Goal: Task Accomplishment & Management: Use online tool/utility

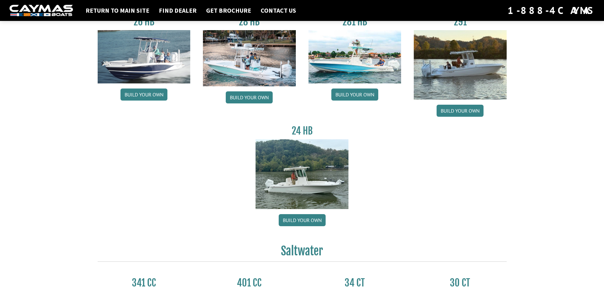
scroll to position [42, 0]
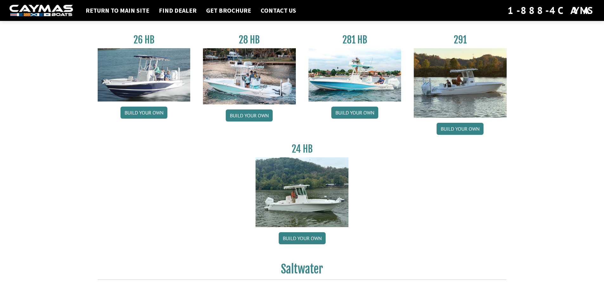
click at [305, 209] on img at bounding box center [301, 191] width 93 height 69
click at [294, 237] on link "Build your own" at bounding box center [302, 238] width 47 height 12
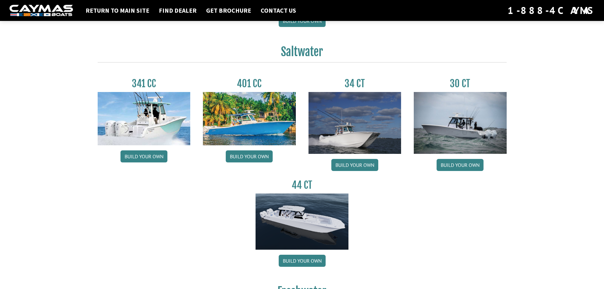
scroll to position [275, 0]
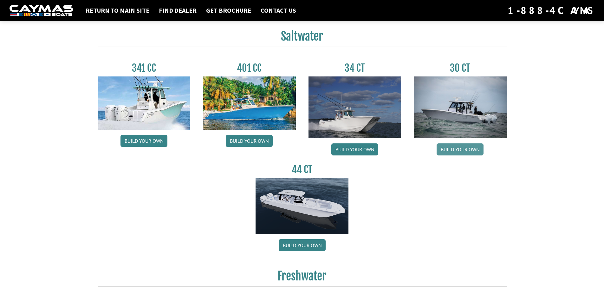
click at [462, 144] on link "Build your own" at bounding box center [459, 149] width 47 height 12
click at [350, 148] on link "Build your own" at bounding box center [354, 149] width 47 height 12
